Goal: Find specific page/section: Find specific page/section

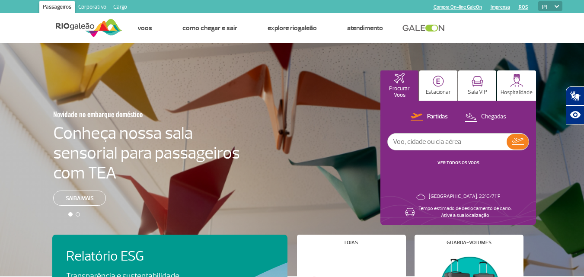
click at [115, 4] on link "Cargo" at bounding box center [120, 8] width 21 height 14
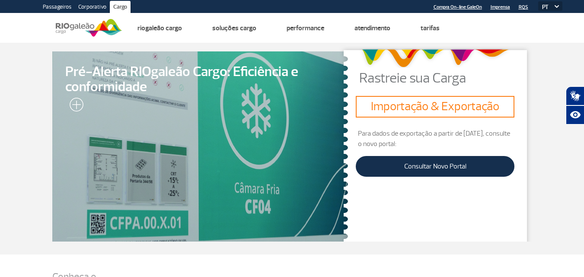
click at [554, 161] on section "Pré-Alerta RIOgaleão Cargo: Eficiência e conformidade Rastreie sua Carga Import…" at bounding box center [292, 149] width 584 height 212
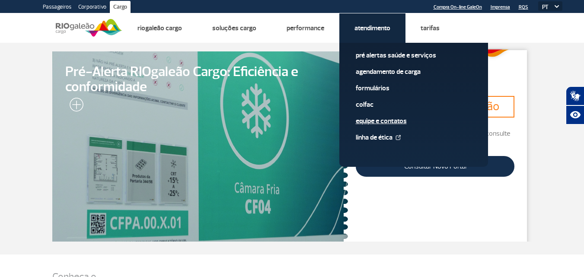
click at [377, 120] on link "Equipe e Contatos" at bounding box center [414, 121] width 116 height 10
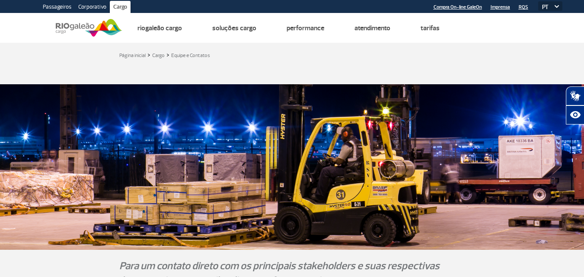
click at [96, 3] on link "Corporativo" at bounding box center [92, 8] width 35 height 14
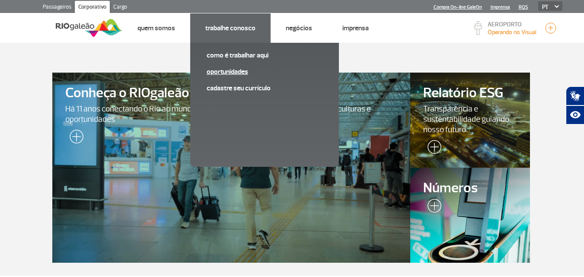
click at [225, 74] on link "Oportunidades" at bounding box center [265, 72] width 116 height 10
